Goal: Find specific page/section: Find specific page/section

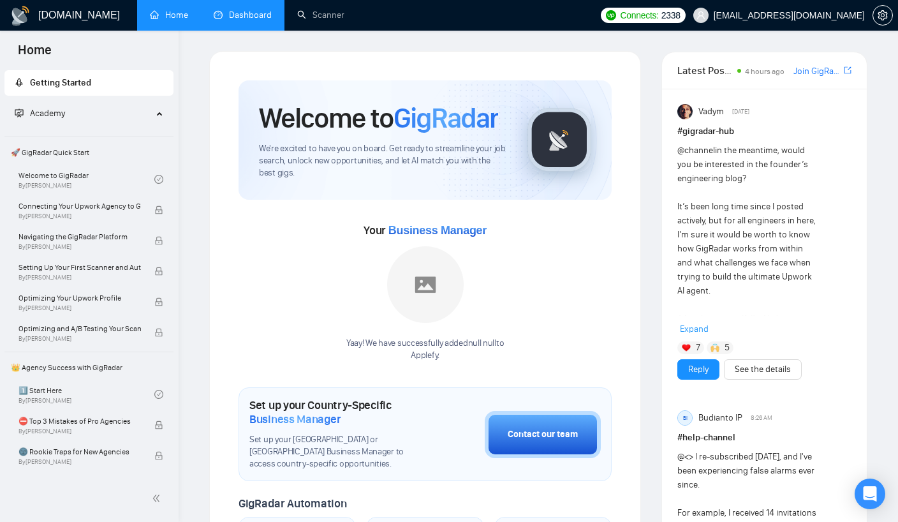
click at [240, 20] on link "Dashboard" at bounding box center [243, 15] width 58 height 11
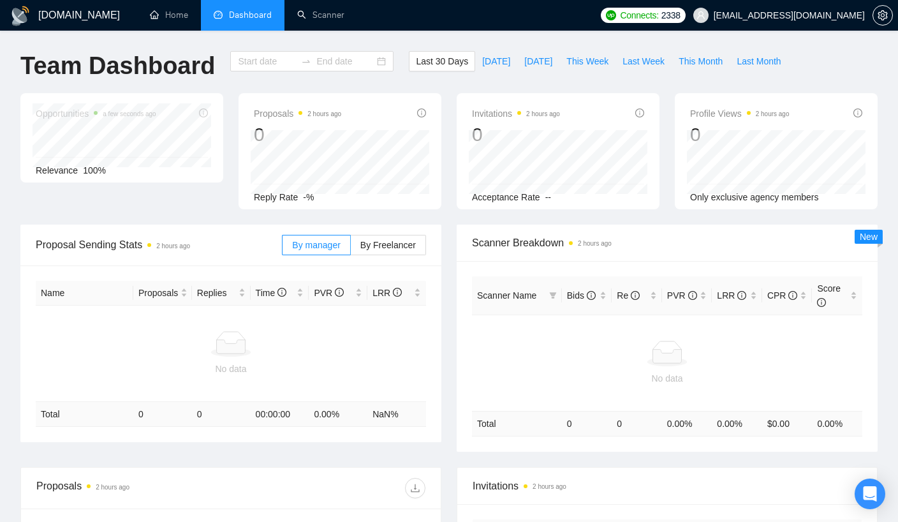
type input "[DATE]"
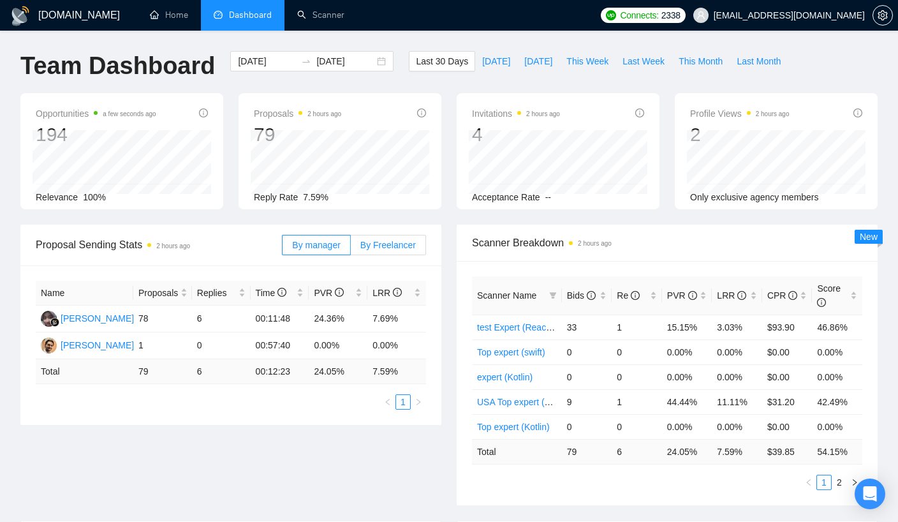
click at [371, 251] on label "By Freelancer" at bounding box center [388, 245] width 75 height 20
click at [351, 248] on input "By Freelancer" at bounding box center [351, 248] width 0 height 0
click at [94, 347] on div "[PERSON_NAME]" at bounding box center [97, 345] width 73 height 14
